Goal: Navigation & Orientation: Understand site structure

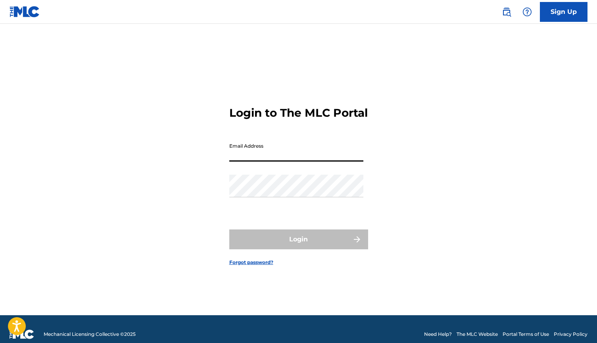
type input "[EMAIL_ADDRESS][DOMAIN_NAME]"
click at [298, 246] on button "Login" at bounding box center [298, 239] width 139 height 20
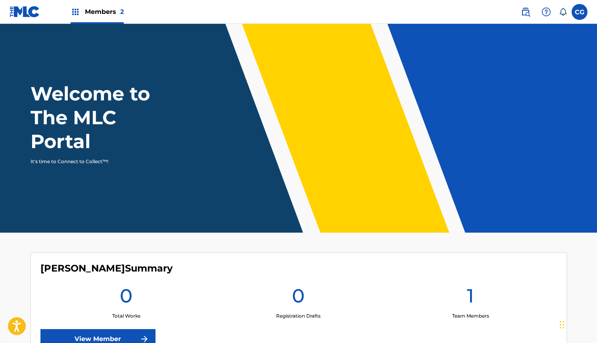
click at [581, 13] on label at bounding box center [579, 12] width 16 height 16
click at [579, 12] on input "CG [PERSON_NAME] [PERSON_NAME][EMAIL_ADDRESS][DOMAIN_NAME] Notification Prefere…" at bounding box center [579, 12] width 0 height 0
click at [581, 13] on div "CG CG [PERSON_NAME] [PERSON_NAME][EMAIL_ADDRESS][DOMAIN_NAME] Notification Pref…" at bounding box center [579, 12] width 16 height 16
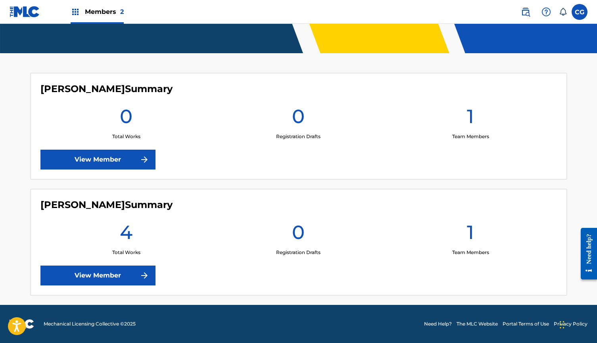
scroll to position [179, 0]
click at [396, 217] on div "[PERSON_NAME] Summary 4 Total Works 0 Registration Drafts 1 Team Members View M…" at bounding box center [299, 242] width 536 height 106
click at [117, 270] on link "View Member" at bounding box center [97, 275] width 115 height 20
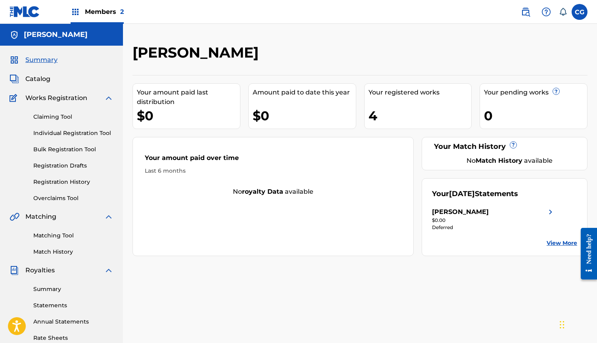
click at [561, 243] on link "View More" at bounding box center [561, 243] width 31 height 8
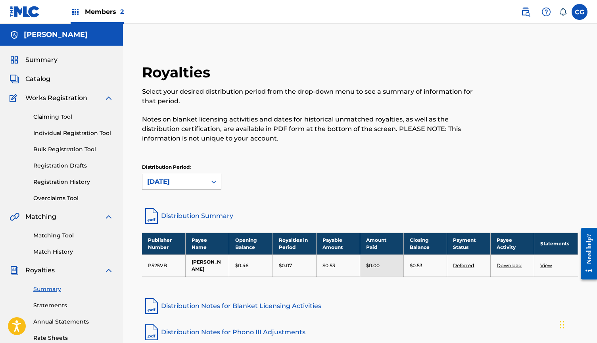
click at [67, 101] on span "Works Registration" at bounding box center [56, 98] width 62 height 10
click at [59, 116] on link "Claiming Tool" at bounding box center [73, 117] width 80 height 8
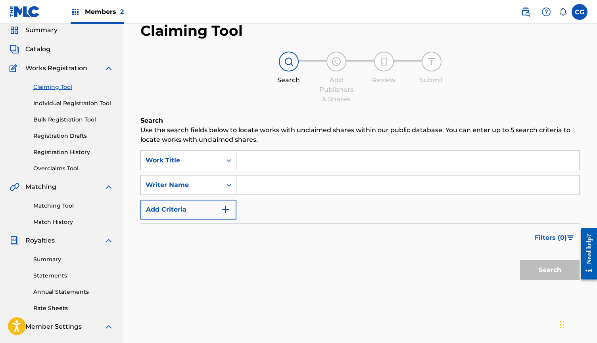
scroll to position [34, 0]
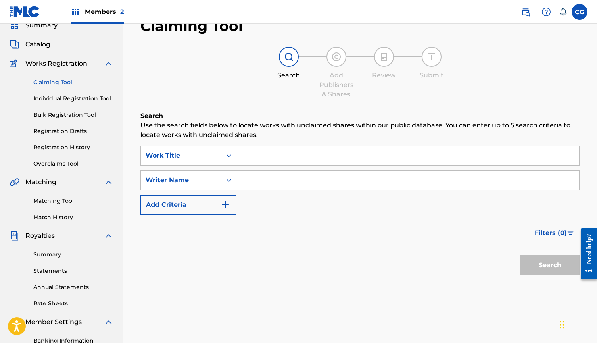
click at [80, 96] on link "Individual Registration Tool" at bounding box center [73, 98] width 80 height 8
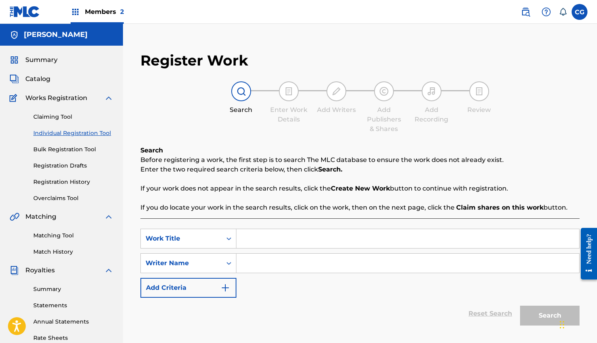
click at [109, 98] on img at bounding box center [109, 98] width 10 height 10
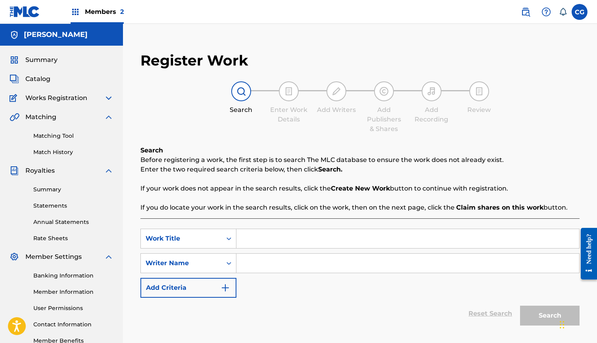
click at [108, 170] on img at bounding box center [109, 171] width 10 height 10
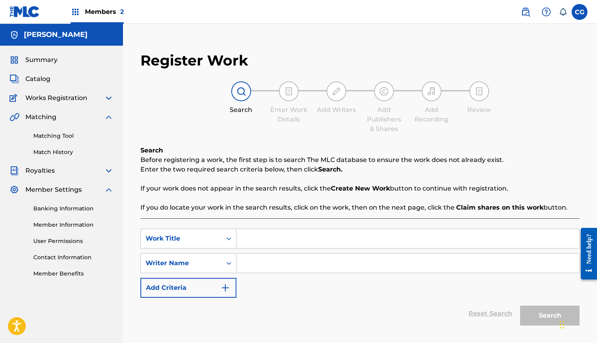
click at [54, 137] on link "Matching Tool" at bounding box center [73, 136] width 80 height 8
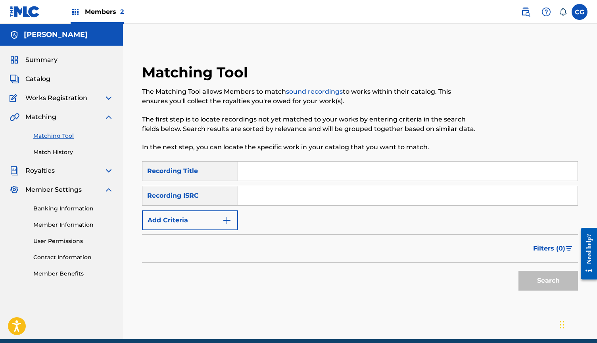
click at [41, 78] on span "Catalog" at bounding box center [37, 79] width 25 height 10
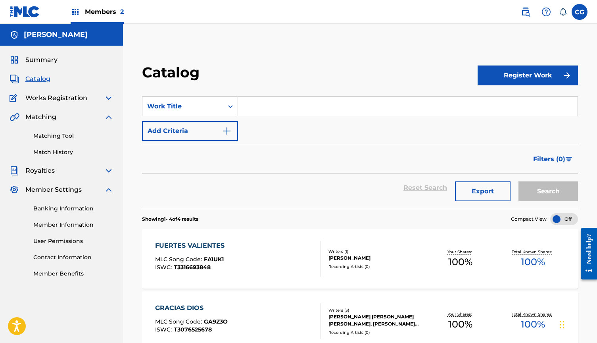
click at [30, 15] on img at bounding box center [25, 11] width 31 height 11
